Goal: Obtain resource: Obtain resource

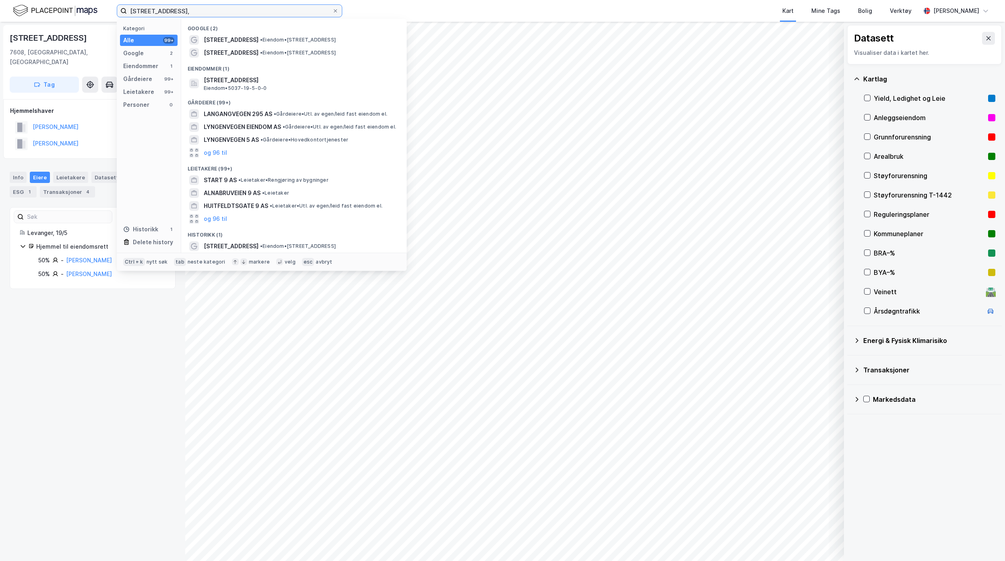
drag, startPoint x: 231, startPoint y: 10, endPoint x: 2, endPoint y: 14, distance: 228.8
click at [23, 8] on div "[STREET_ADDRESS], Kategori Alle 99+ Google 2 Eiendommer 1 Gårdeiere 99+ Leietak…" at bounding box center [502, 11] width 1005 height 22
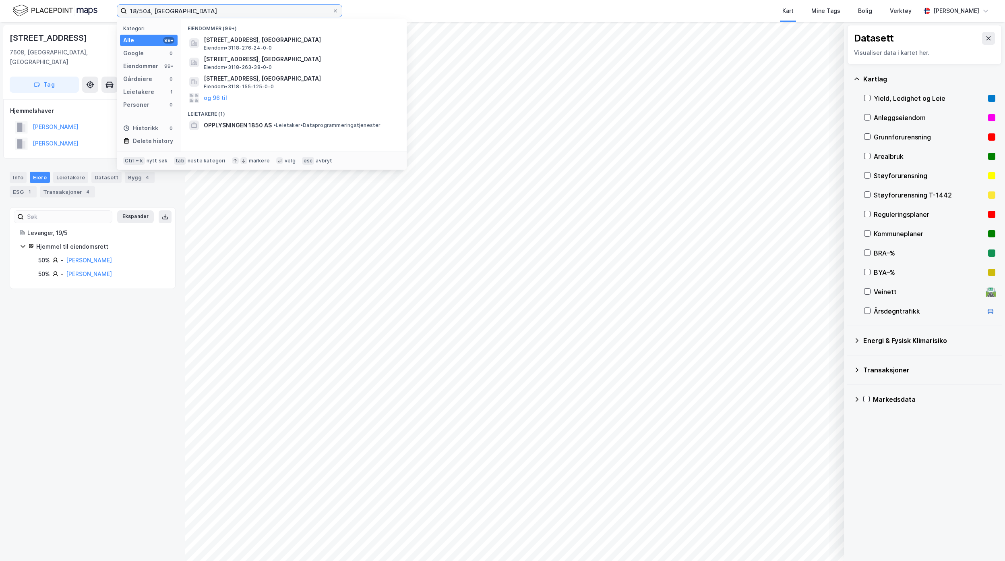
type input "18/504, [GEOGRAPHIC_DATA]"
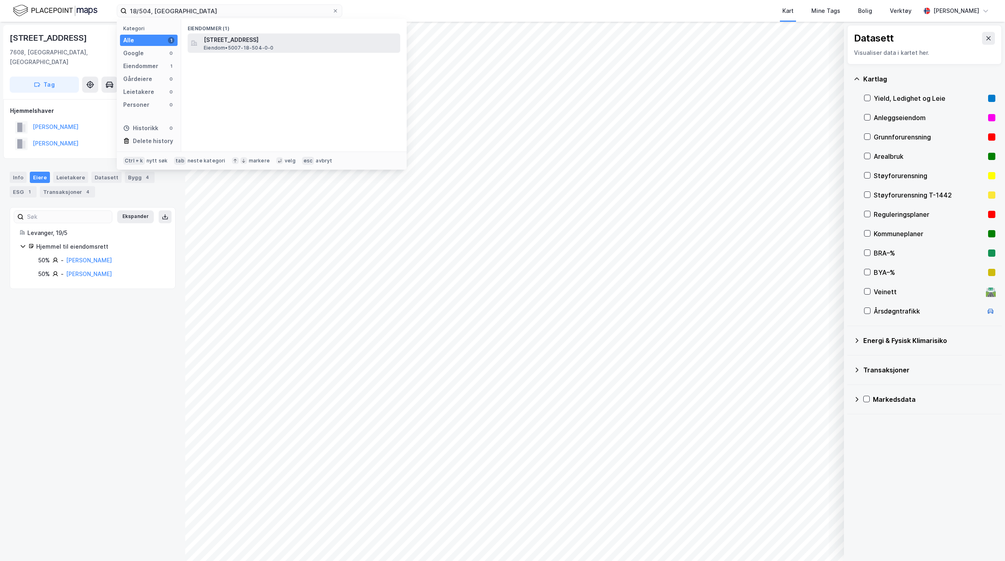
click at [244, 38] on span "[STREET_ADDRESS]" at bounding box center [300, 40] width 193 height 10
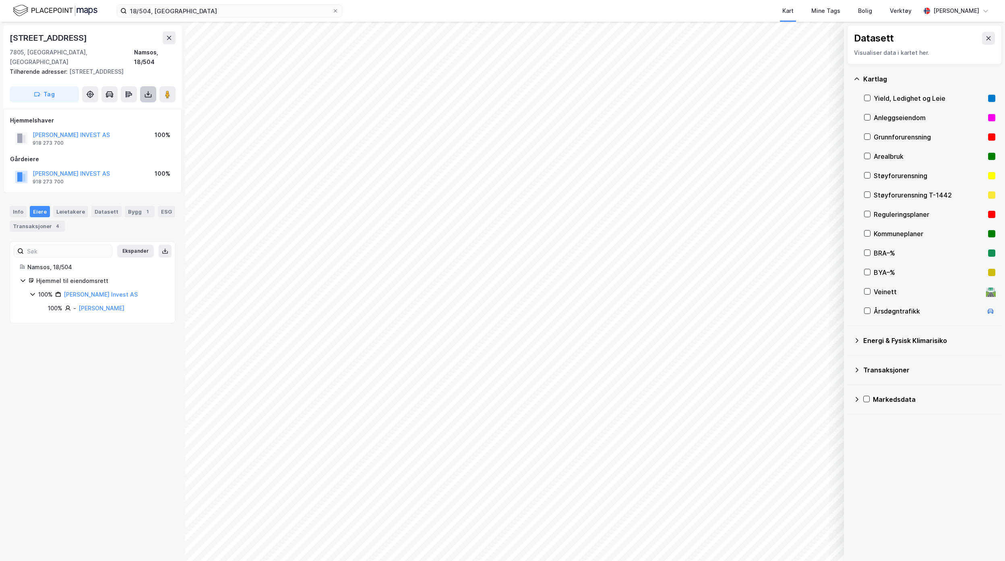
click at [148, 91] on icon at bounding box center [148, 93] width 1 height 4
click at [123, 107] on div "Last ned grunnbok" at bounding box center [108, 110] width 47 height 6
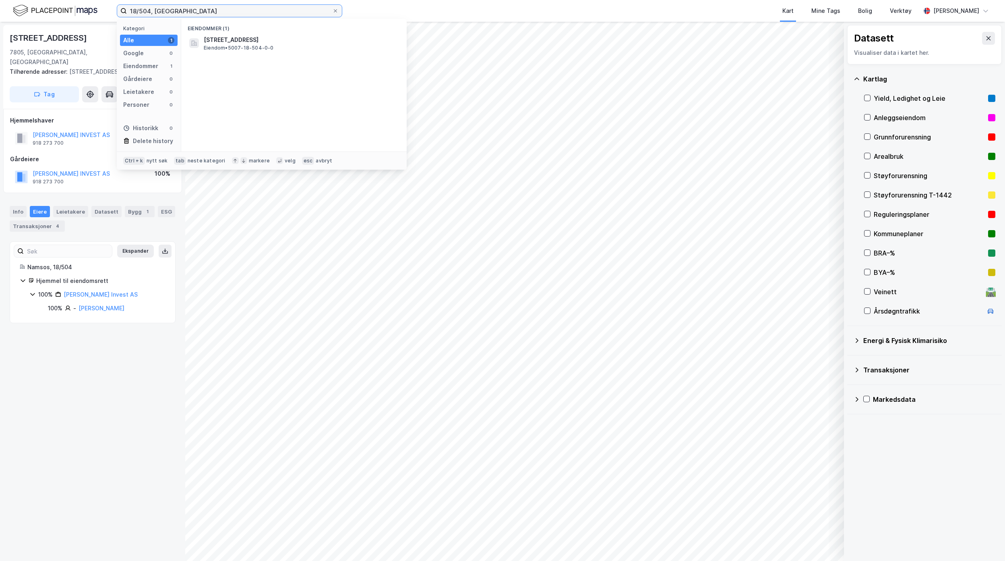
drag, startPoint x: 156, startPoint y: 7, endPoint x: 78, endPoint y: 0, distance: 78.8
click at [103, 0] on div "18/504, Namsos Kategori Alle 1 Google 0 Eiendommer 1 Gårdeiere 0 Leietakere 0 P…" at bounding box center [502, 11] width 1005 height 22
type input "97/315, [GEOGRAPHIC_DATA]"
click at [263, 46] on span "Eiendom • 5001-97-315-0-0" at bounding box center [238, 48] width 69 height 6
